Goal: Information Seeking & Learning: Compare options

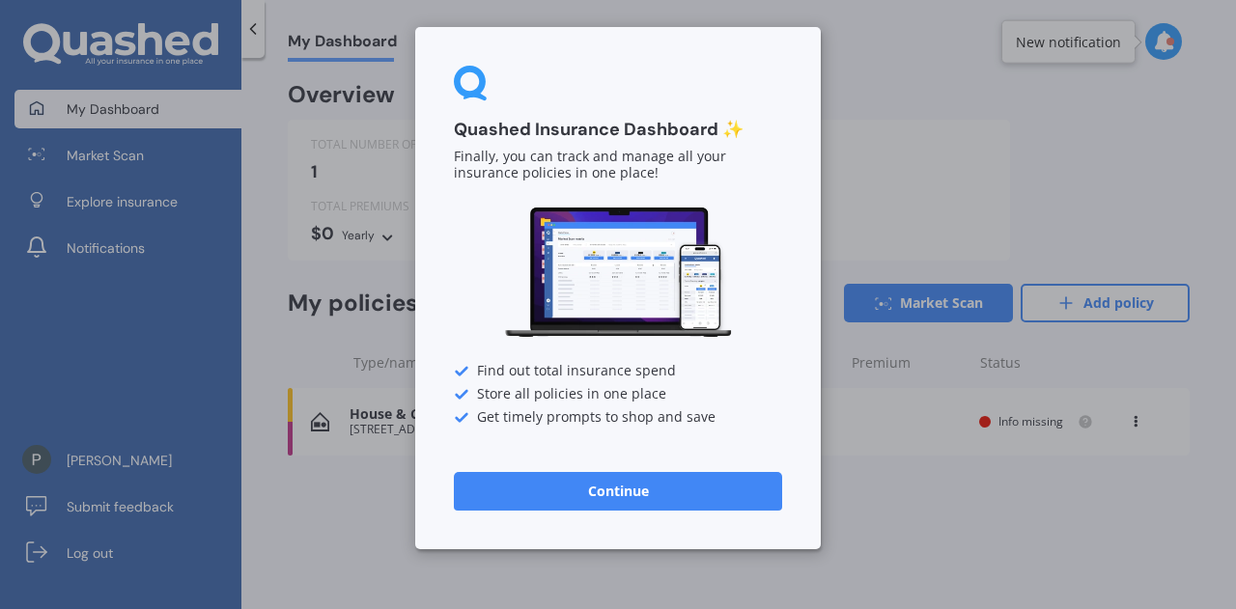
click at [530, 491] on button "Continue" at bounding box center [618, 491] width 328 height 39
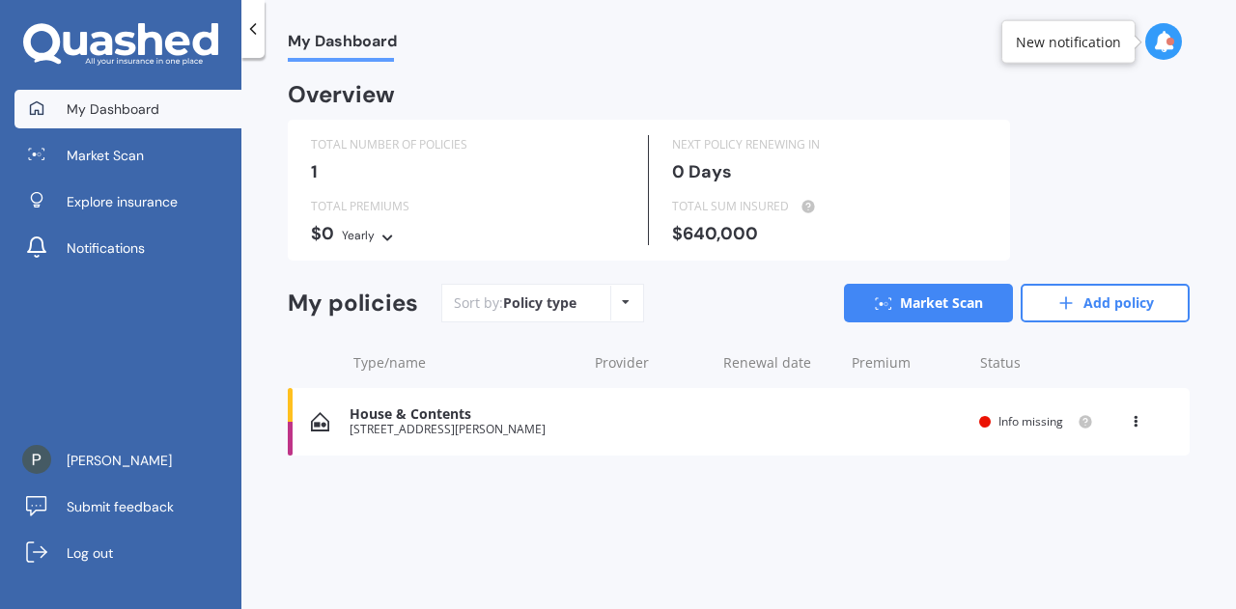
click at [1125, 424] on div "View option View policy Delete" at bounding box center [1138, 421] width 58 height 19
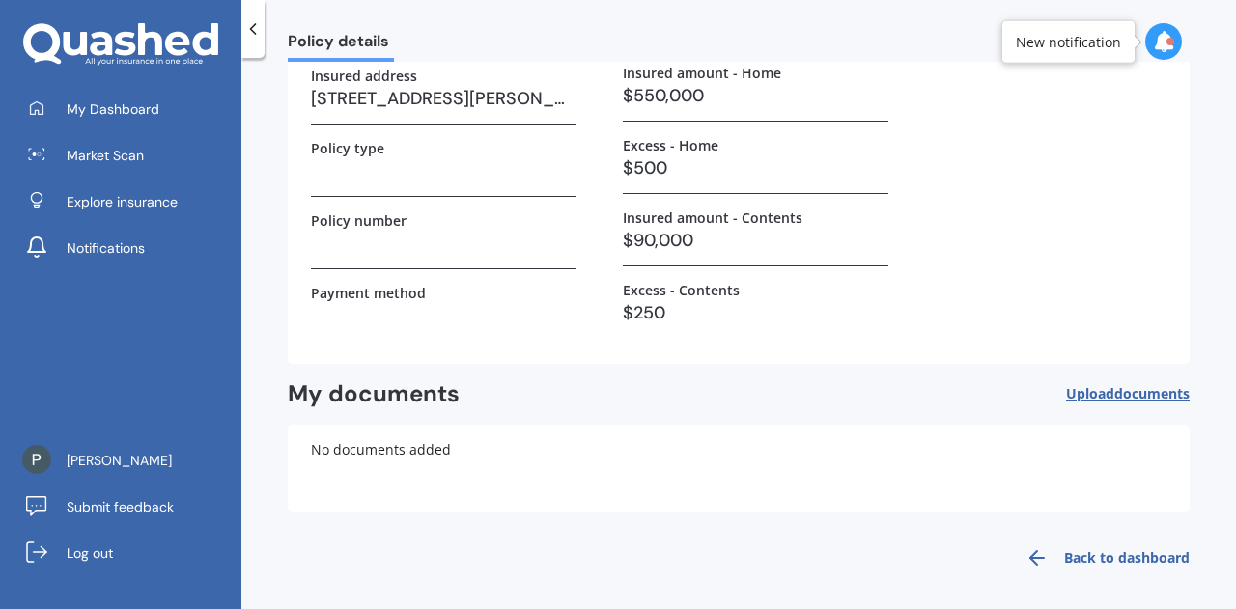
scroll to position [203, 0]
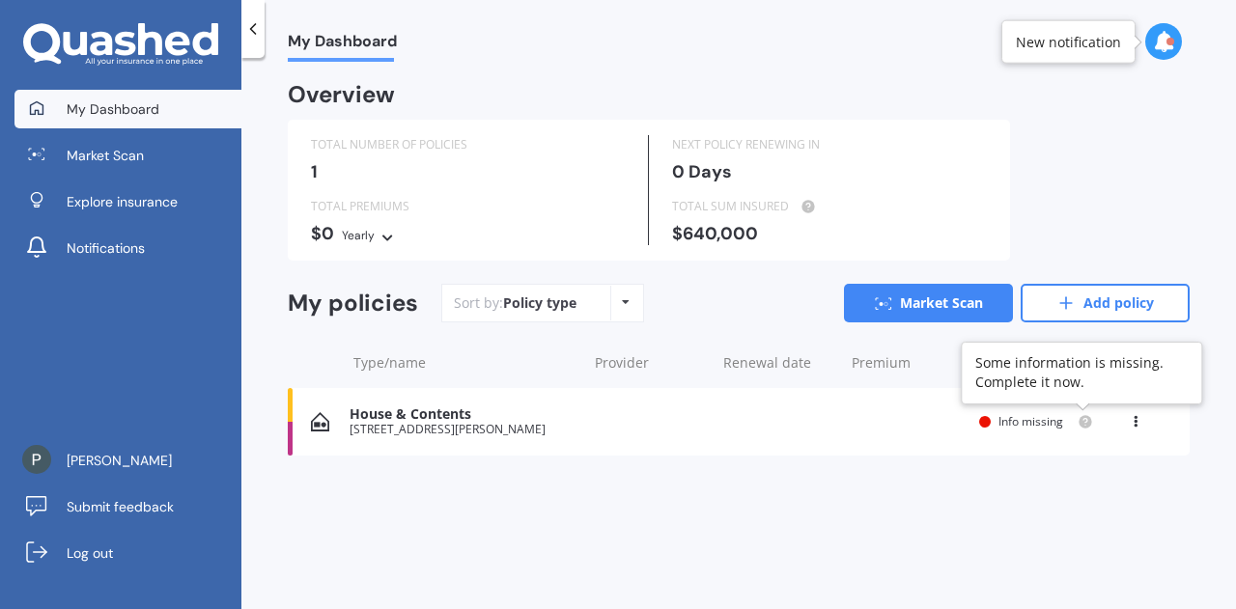
click at [1089, 416] on circle at bounding box center [1085, 421] width 13 height 13
click at [996, 422] on div "Info missing" at bounding box center [1036, 421] width 114 height 15
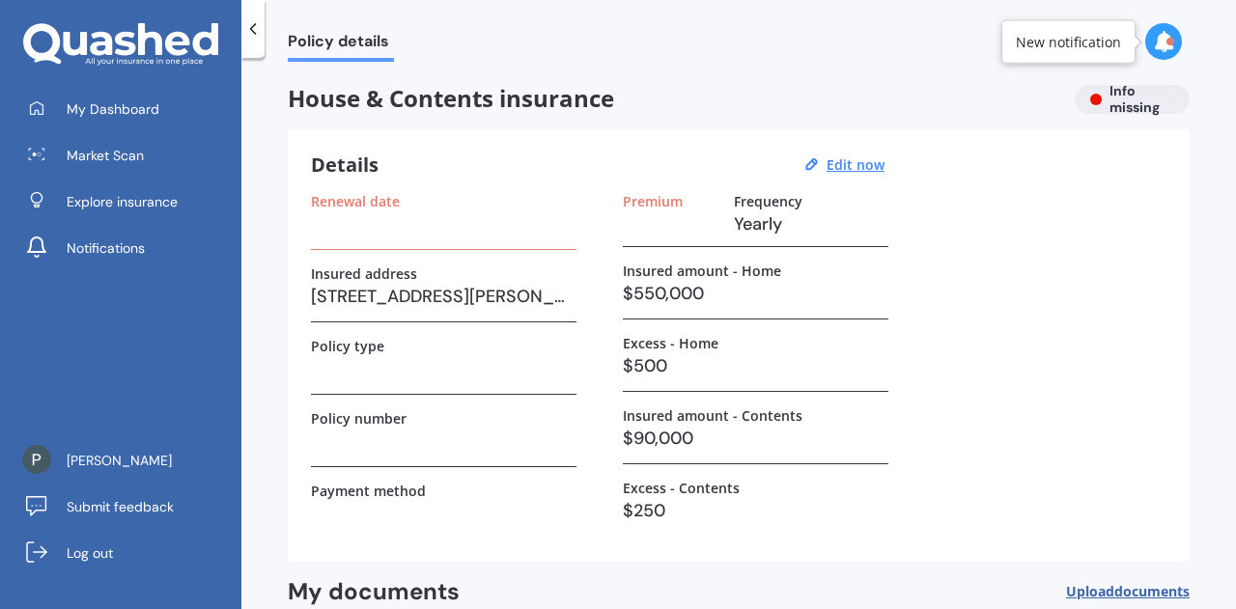
scroll to position [203, 0]
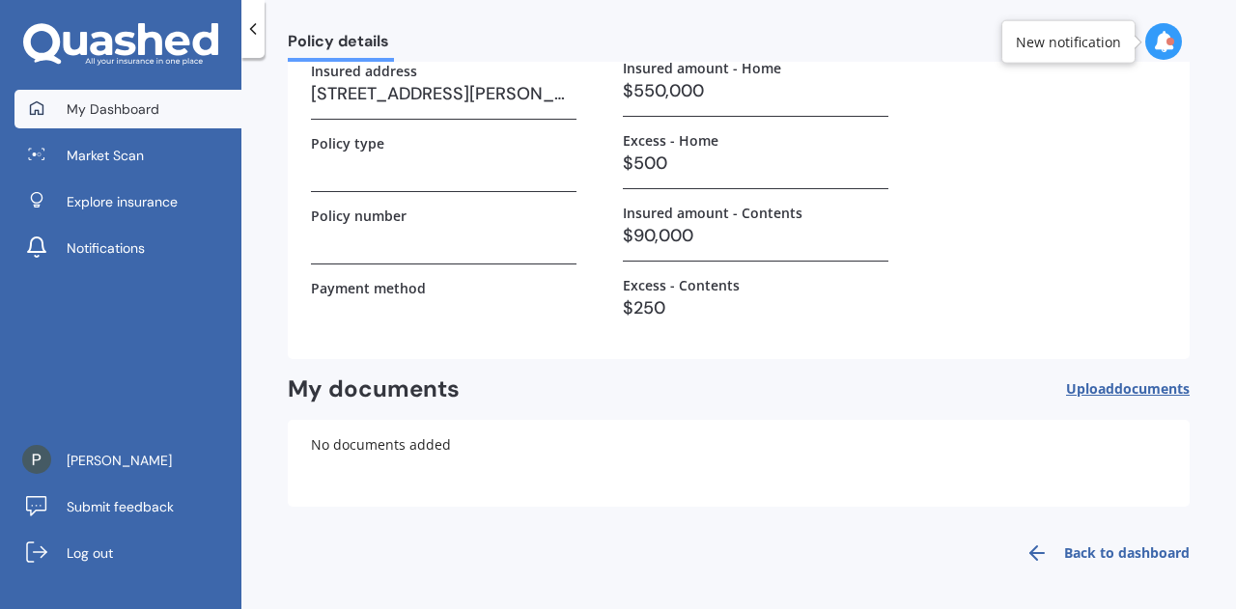
click at [123, 124] on link "My Dashboard" at bounding box center [127, 109] width 227 height 39
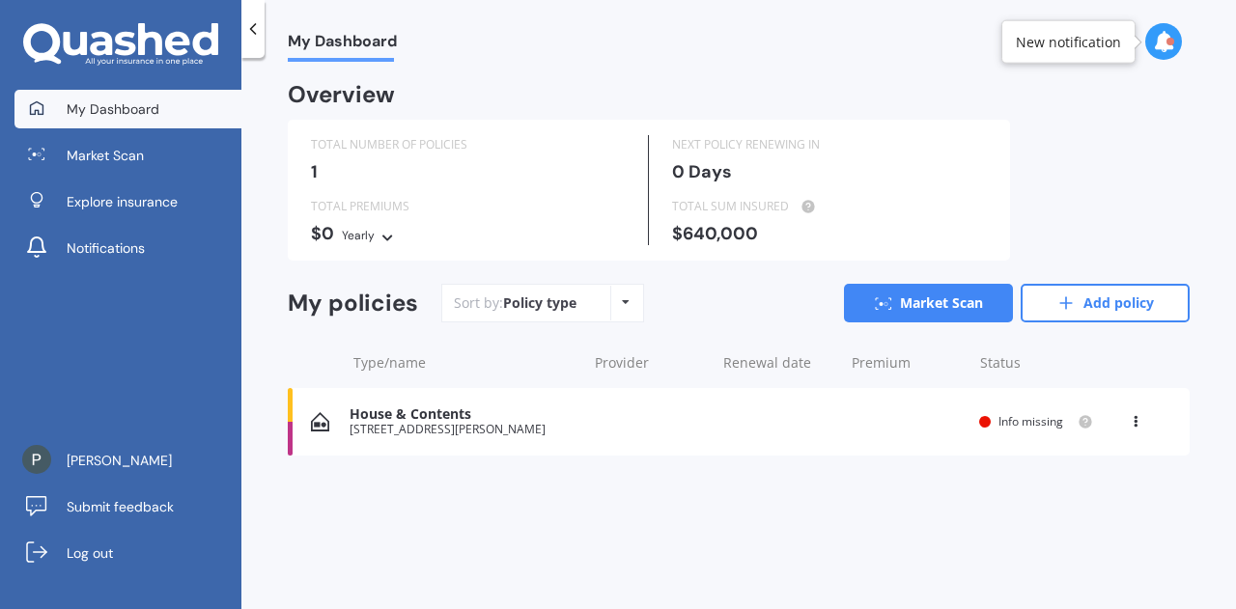
click at [380, 233] on icon at bounding box center [387, 235] width 14 height 12
click at [480, 201] on div "TOTAL PREMIUMS" at bounding box center [468, 206] width 314 height 19
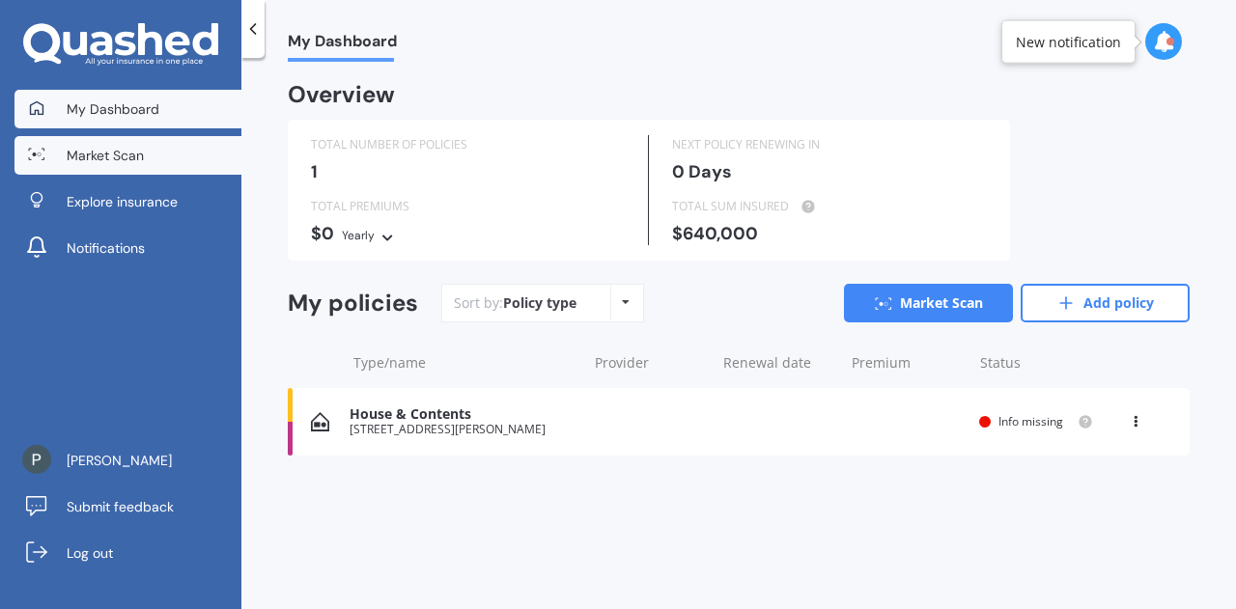
click at [166, 163] on link "Market Scan" at bounding box center [127, 155] width 227 height 39
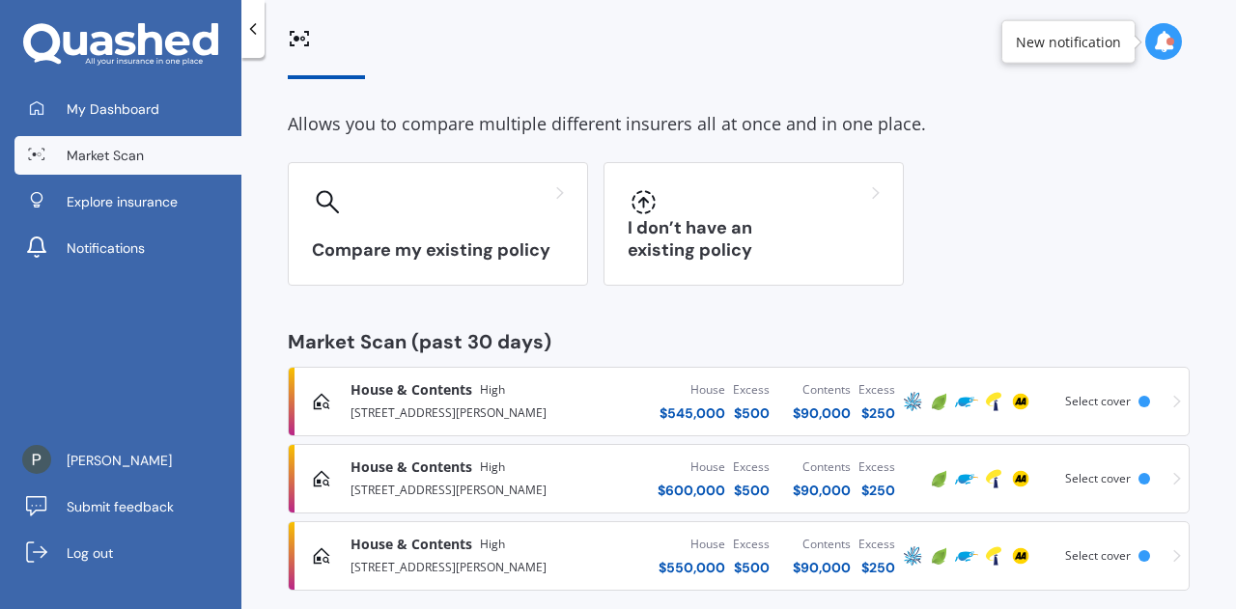
scroll to position [85, 0]
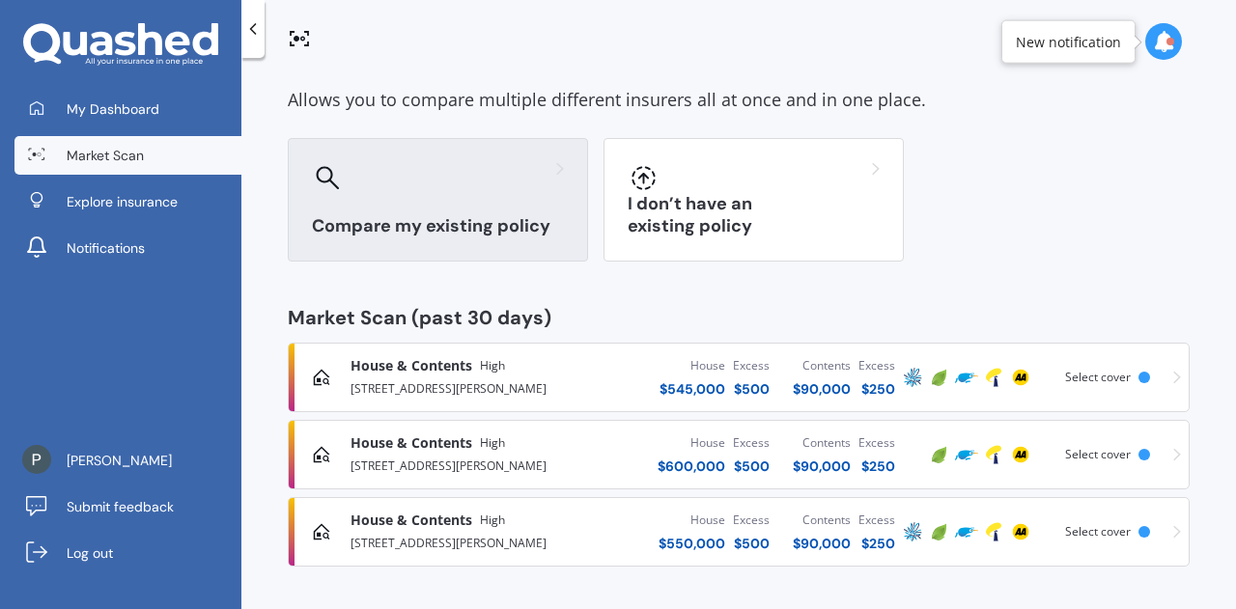
click at [508, 220] on h3 "Compare my existing policy" at bounding box center [438, 226] width 252 height 22
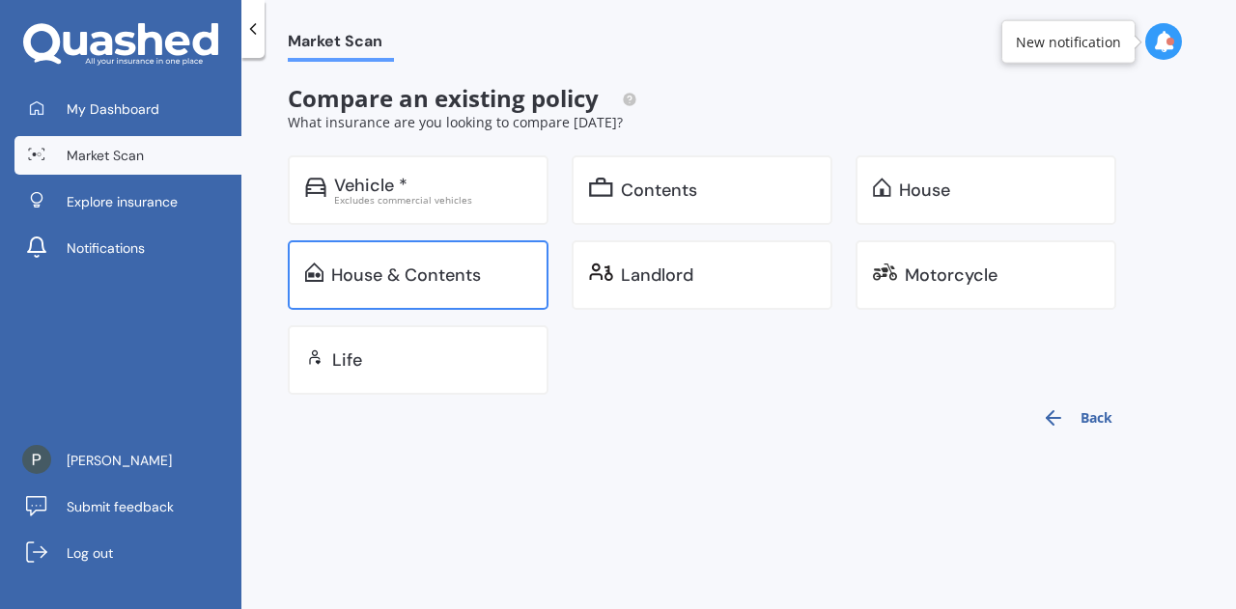
click at [452, 285] on div "House & Contents" at bounding box center [406, 275] width 150 height 19
